Goal: Task Accomplishment & Management: Manage account settings

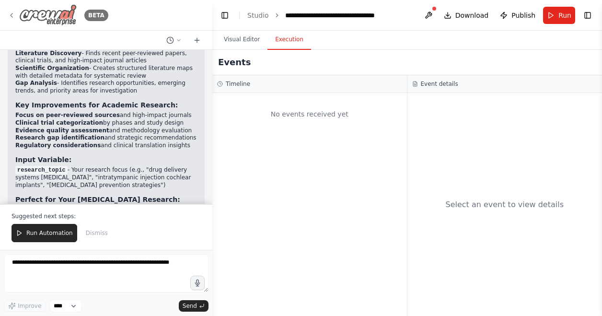
click at [27, 9] on img at bounding box center [48, 15] width 58 height 22
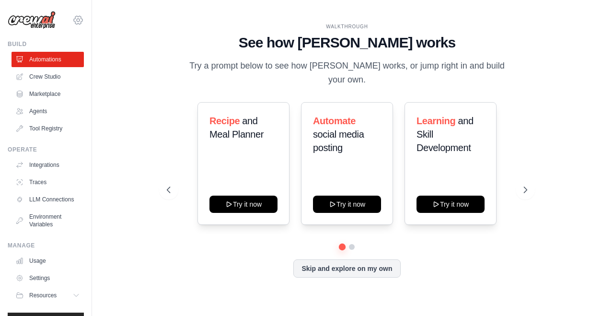
click at [76, 20] on icon at bounding box center [78, 20] width 12 height 12
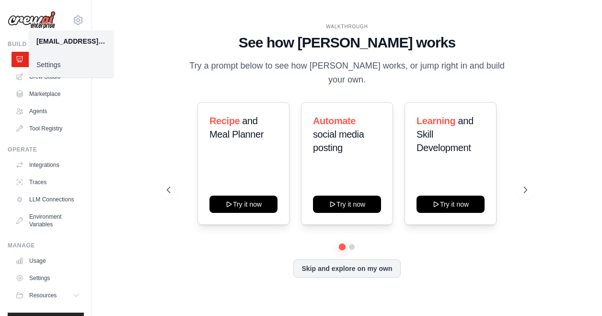
click at [47, 63] on link "Settings" at bounding box center [71, 64] width 84 height 17
